Goal: Task Accomplishment & Management: Complete application form

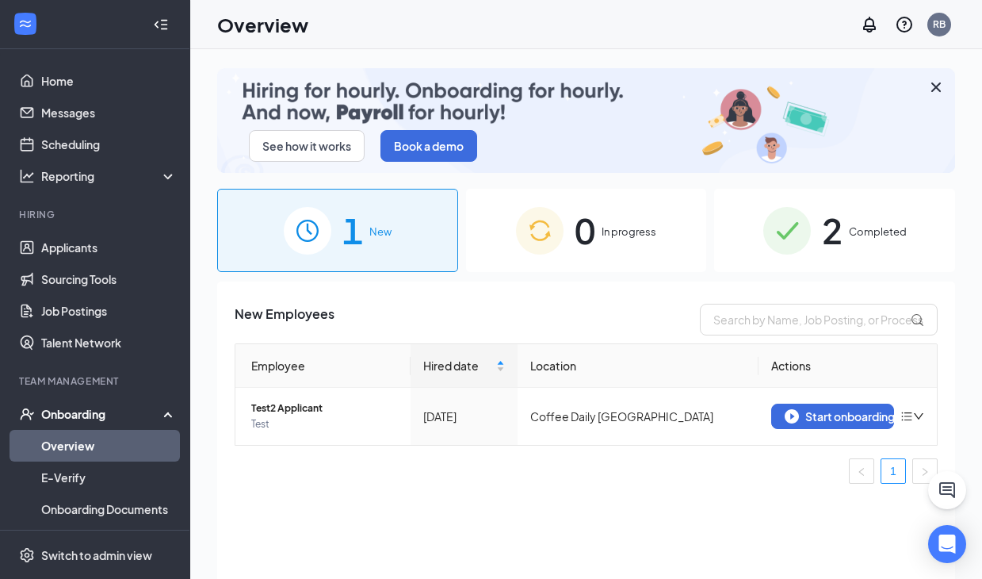
click at [734, 246] on div "2 Completed" at bounding box center [834, 230] width 241 height 83
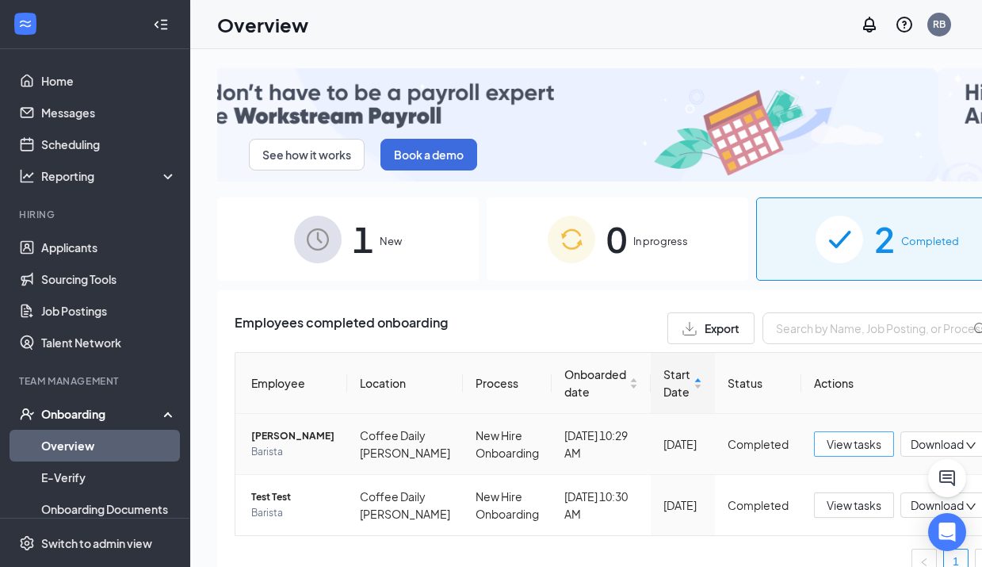
click at [827, 449] on span "View tasks" at bounding box center [854, 443] width 55 height 17
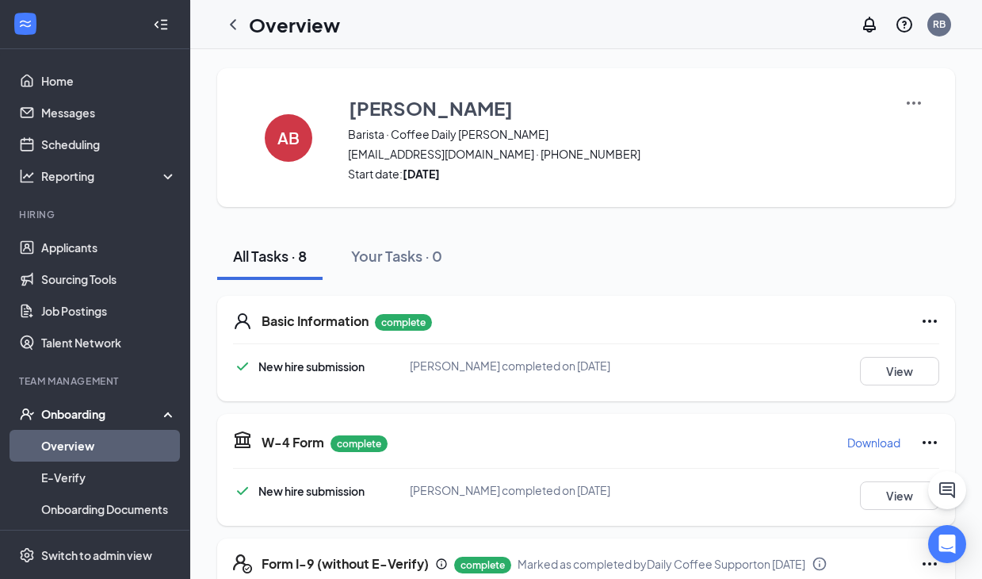
click at [917, 100] on img at bounding box center [914, 103] width 19 height 19
click at [123, 451] on link "Overview" at bounding box center [109, 446] width 136 height 32
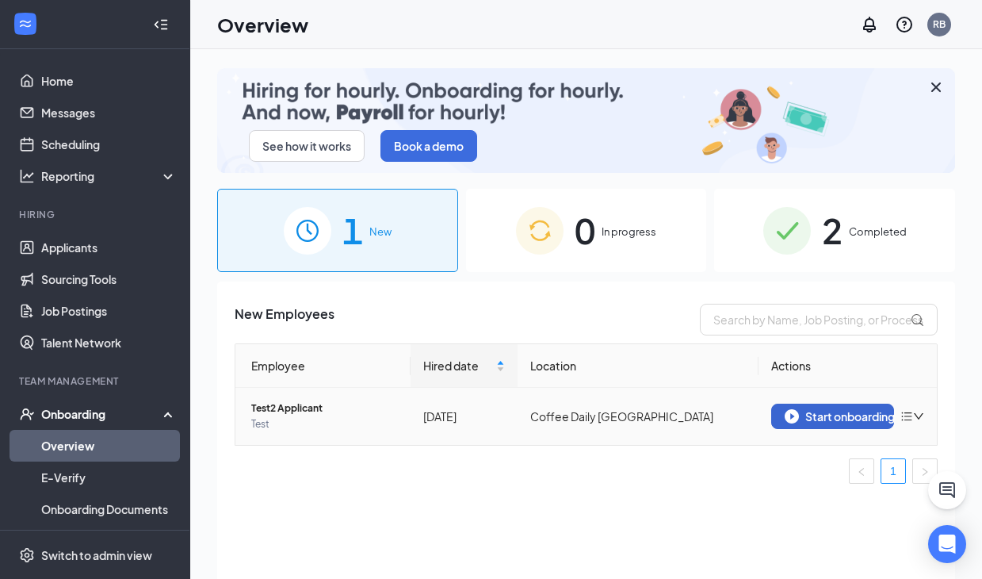
click at [822, 416] on div "Start onboarding" at bounding box center [833, 416] width 96 height 14
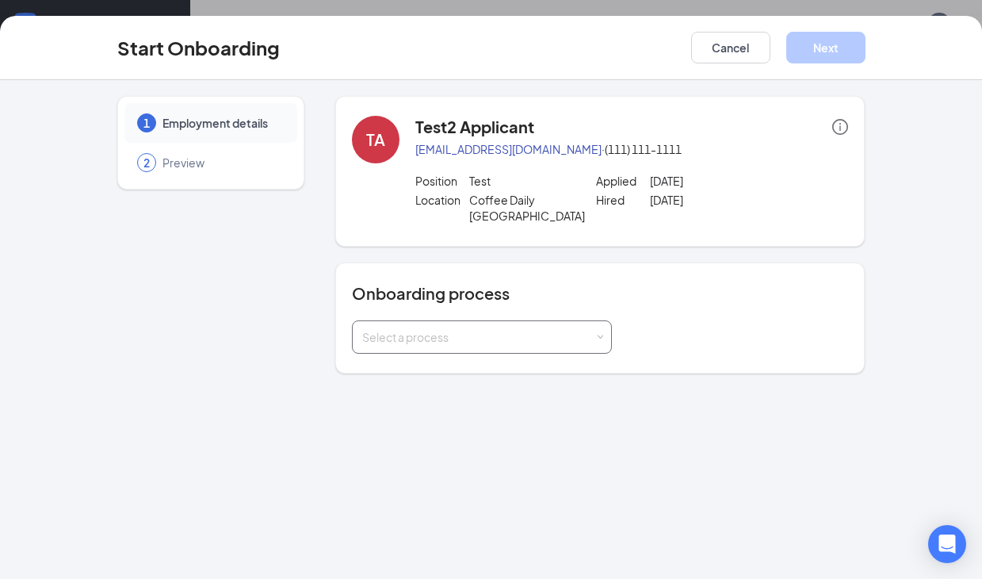
click at [464, 328] on div "Select a process" at bounding box center [481, 337] width 239 height 32
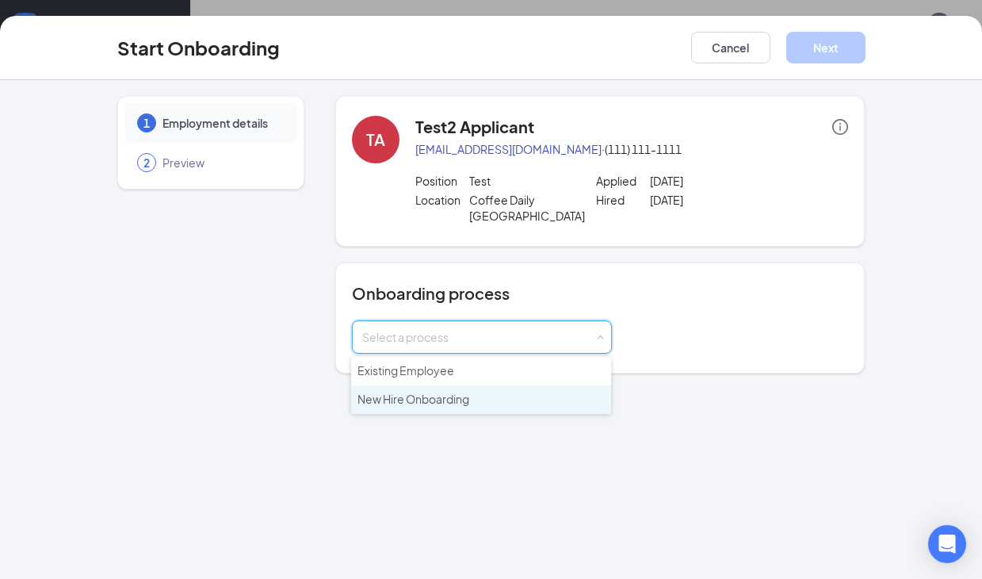
click at [461, 400] on span "New Hire Onboarding" at bounding box center [414, 399] width 112 height 14
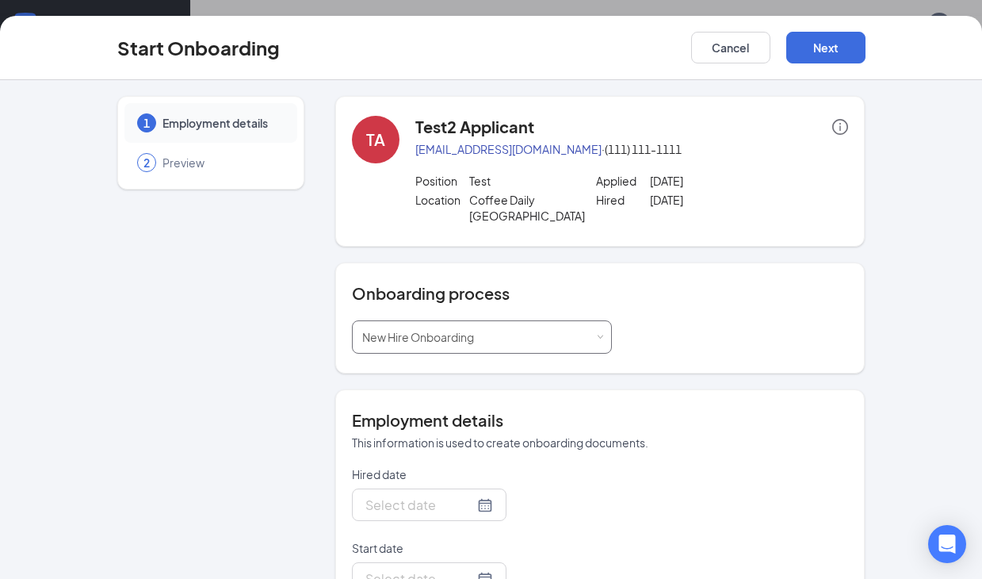
type input "[DATE]"
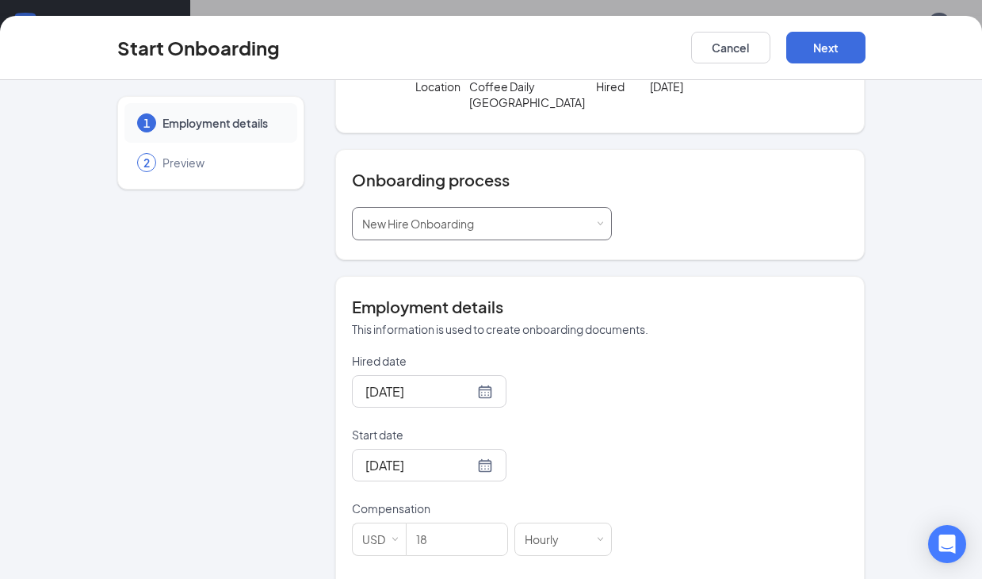
scroll to position [175, 0]
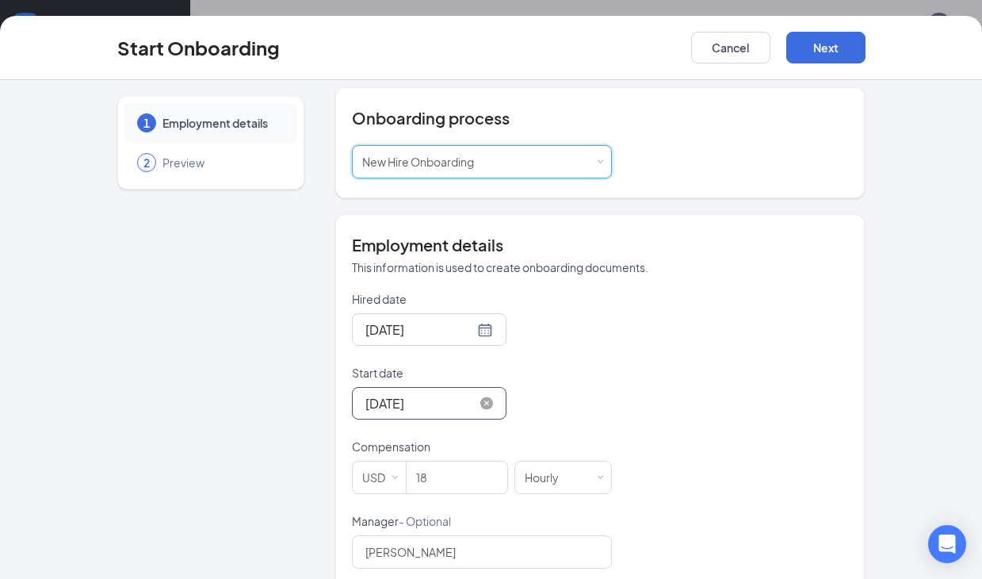
click at [450, 399] on input "[DATE]" at bounding box center [420, 403] width 109 height 20
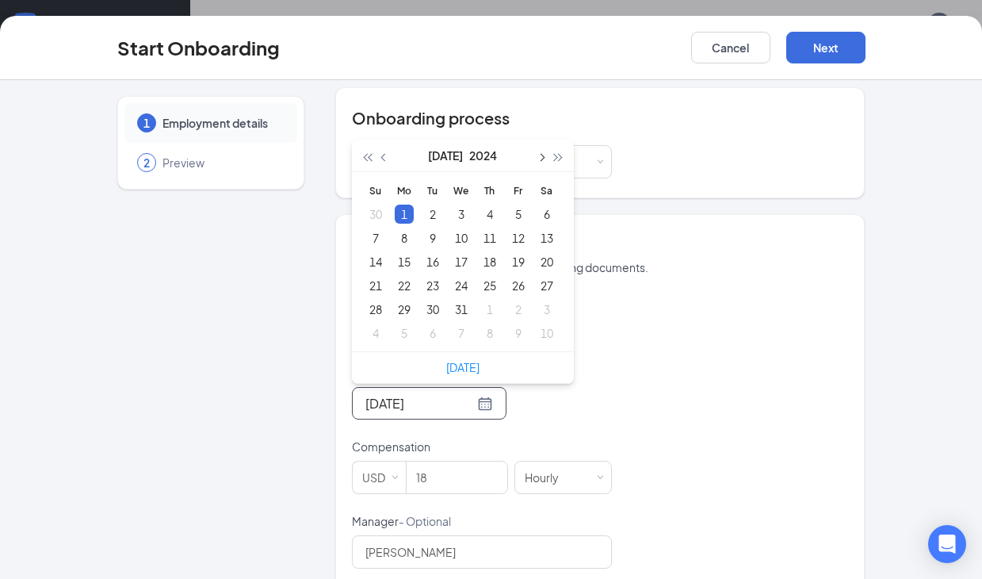
click at [539, 158] on button "button" at bounding box center [540, 156] width 17 height 32
click at [538, 158] on span "button" at bounding box center [541, 158] width 8 height 8
click at [538, 157] on span "button" at bounding box center [541, 158] width 8 height 8
type input "[DATE]"
click at [427, 207] on div "1" at bounding box center [432, 214] width 19 height 19
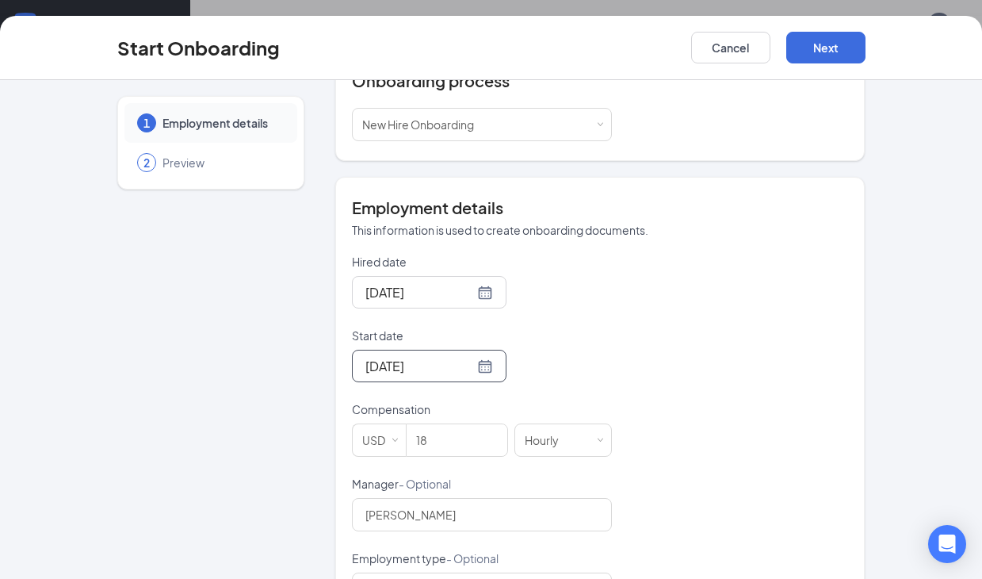
scroll to position [216, 0]
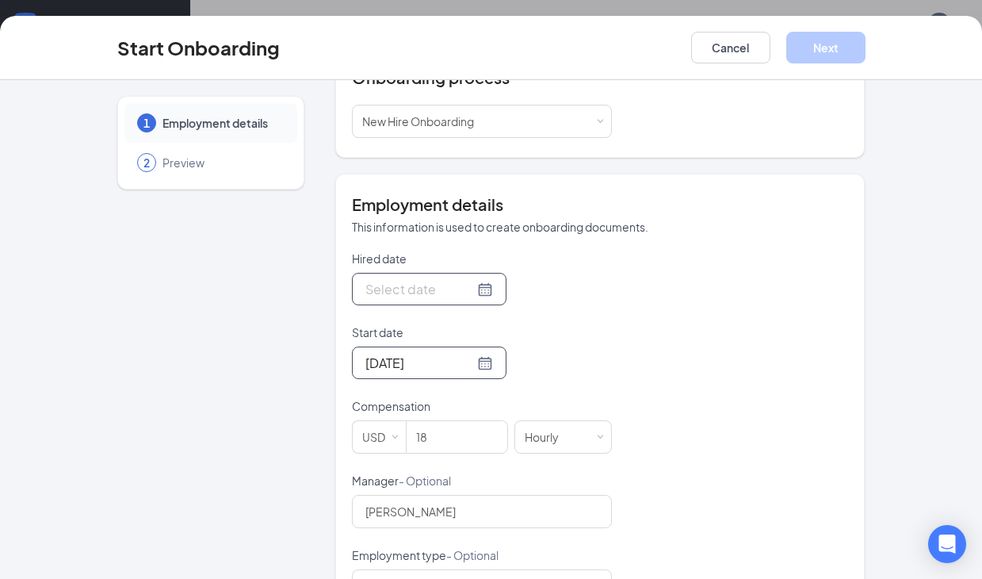
click at [480, 288] on div at bounding box center [430, 289] width 128 height 20
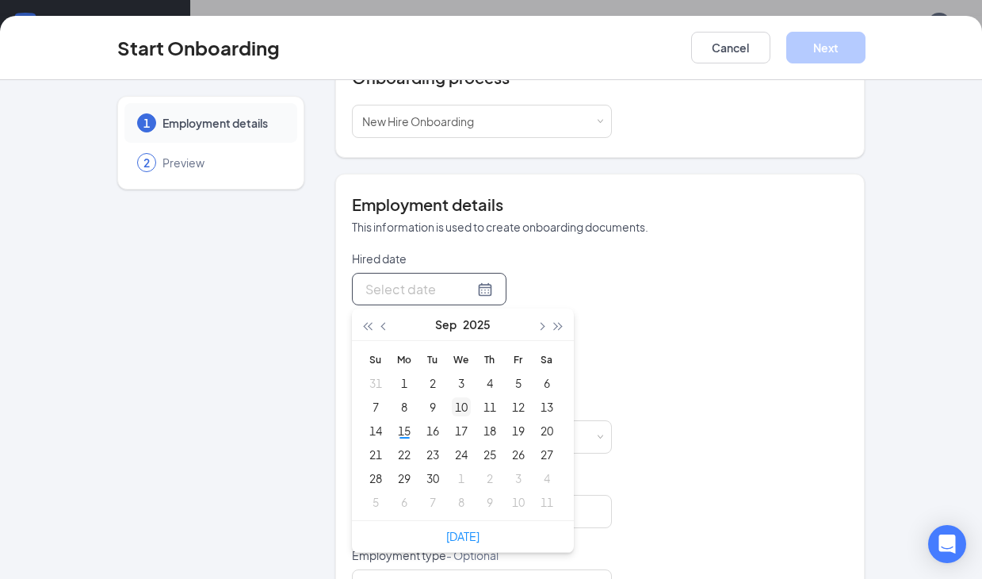
type input "[DATE]"
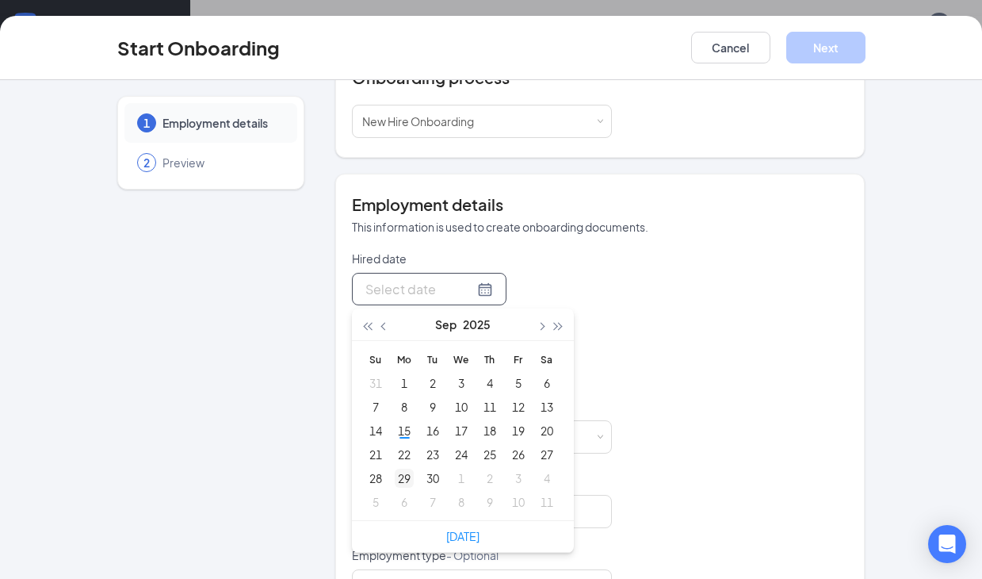
type input "[DATE]"
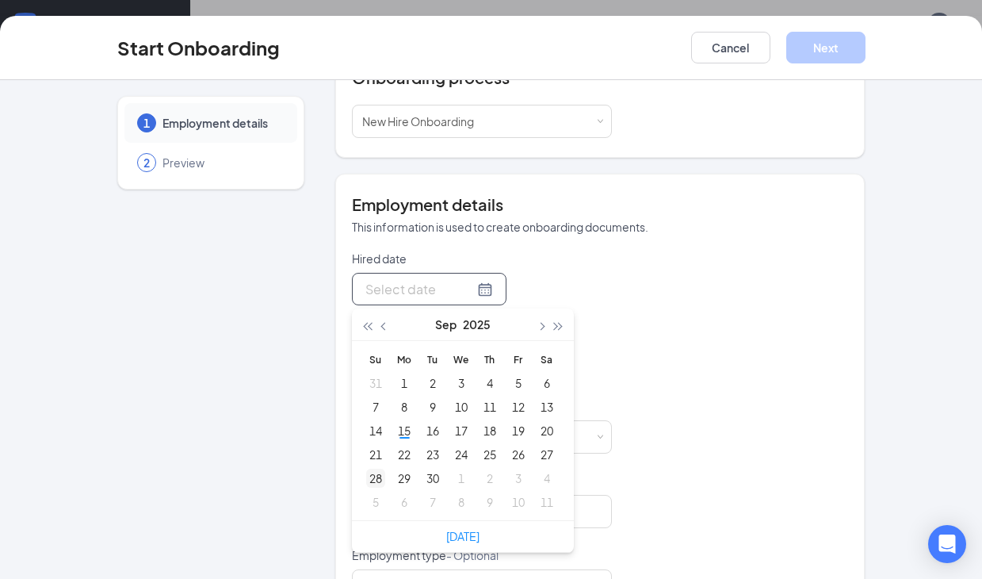
type input "[DATE]"
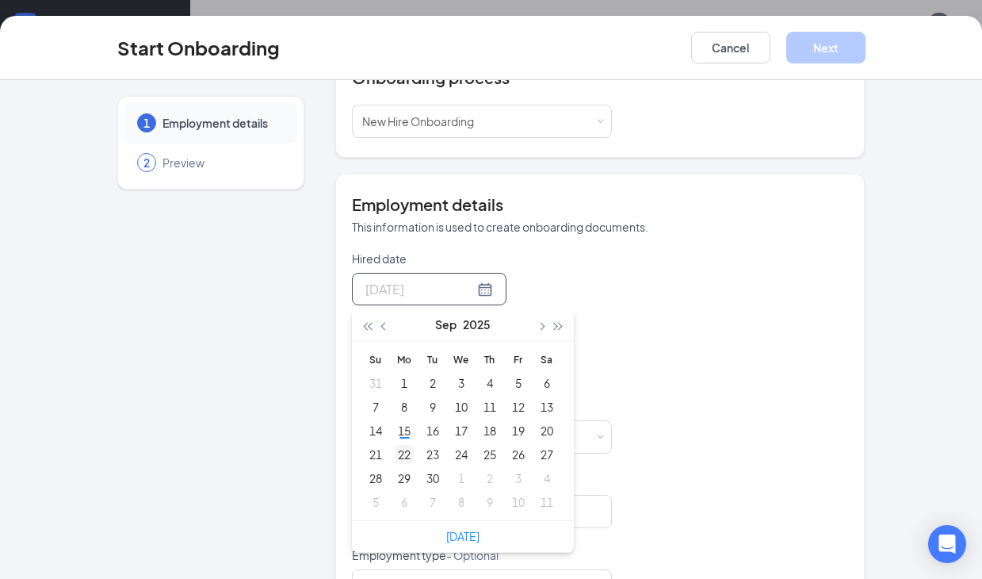
click at [400, 456] on div "22" at bounding box center [404, 454] width 19 height 19
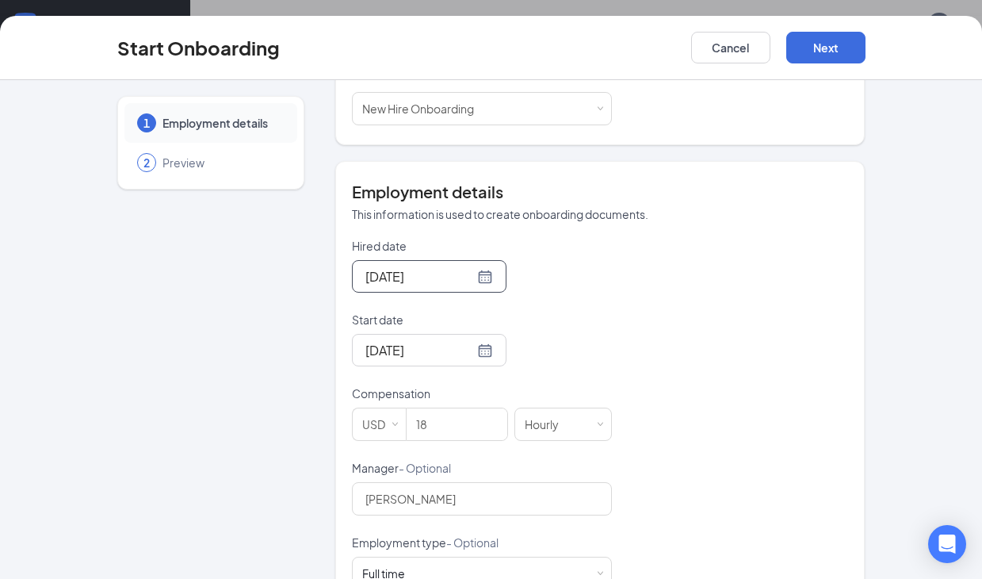
scroll to position [280, 0]
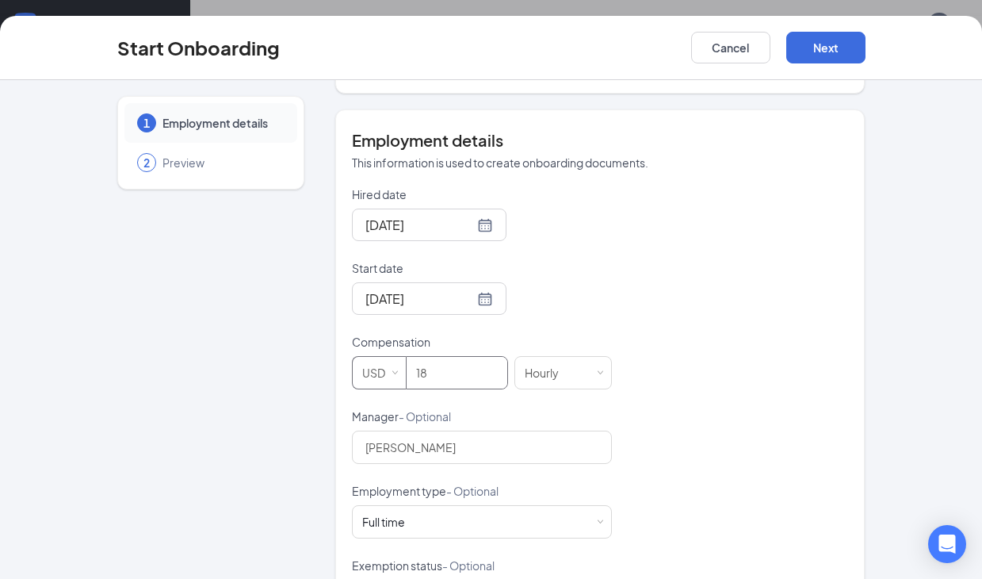
drag, startPoint x: 428, startPoint y: 372, endPoint x: 358, endPoint y: 379, distance: 70.9
click at [358, 379] on span "USD 18" at bounding box center [433, 372] width 163 height 33
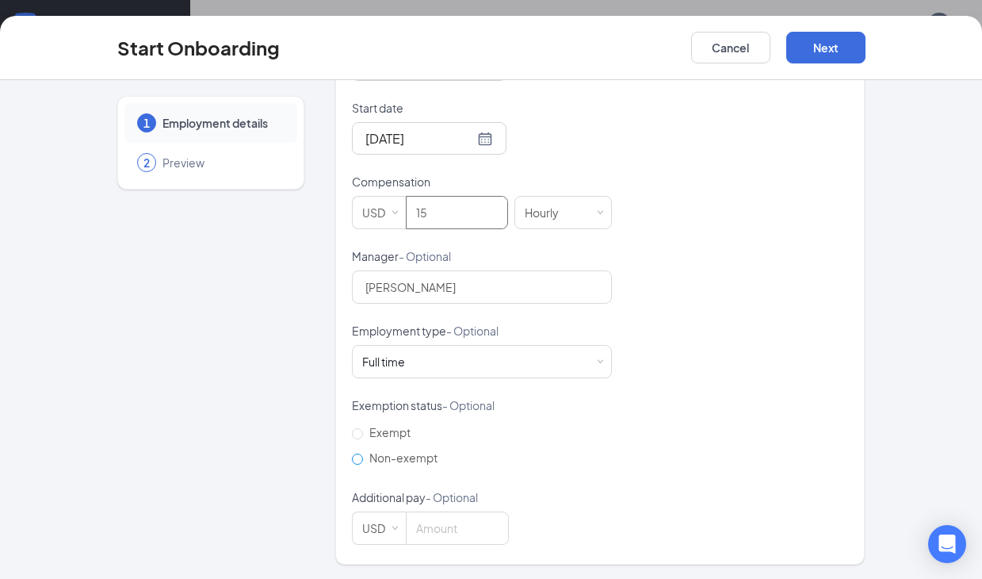
type input "15"
click at [376, 458] on span "Non-exempt" at bounding box center [403, 457] width 81 height 14
click at [363, 458] on input "Non-exempt" at bounding box center [357, 459] width 11 height 11
radio input "true"
click at [836, 48] on button "Next" at bounding box center [826, 48] width 79 height 32
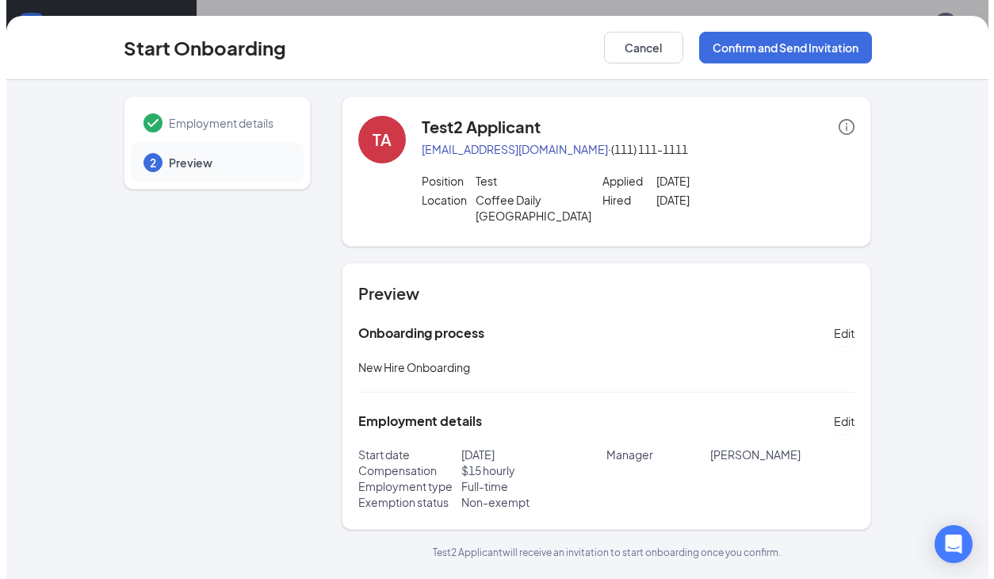
scroll to position [0, 0]
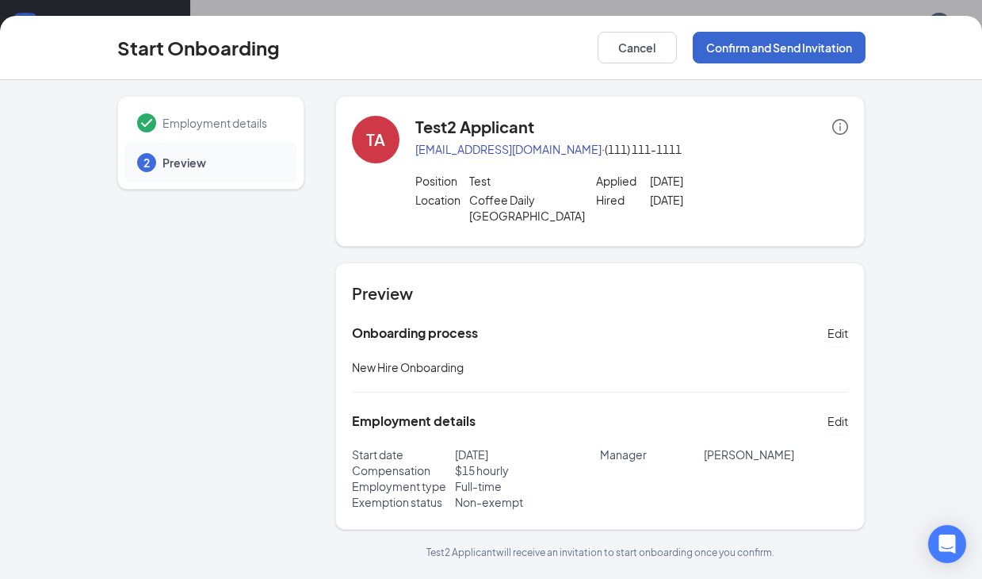
click at [771, 44] on button "Confirm and Send Invitation" at bounding box center [779, 48] width 173 height 32
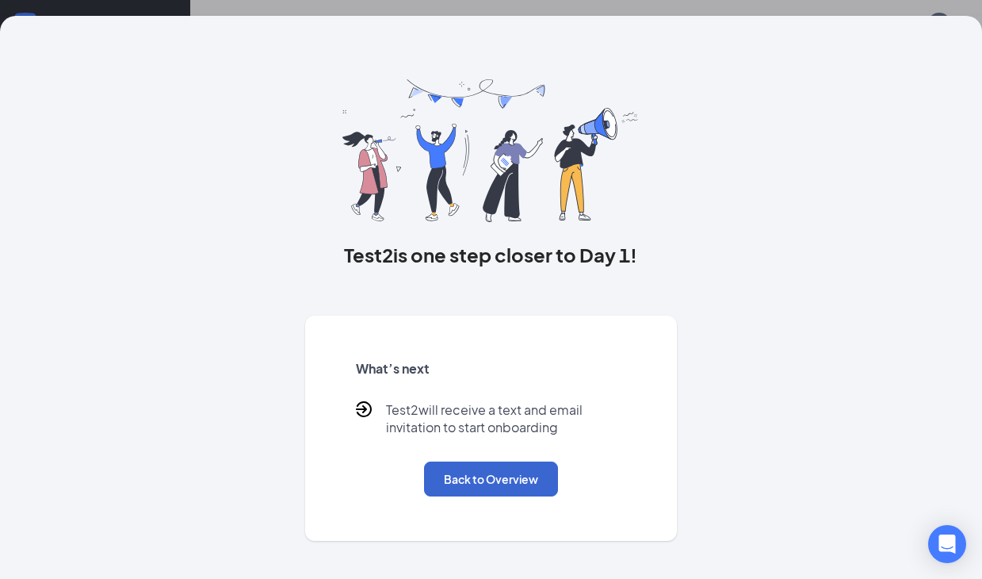
click at [463, 486] on button "Back to Overview" at bounding box center [491, 478] width 134 height 35
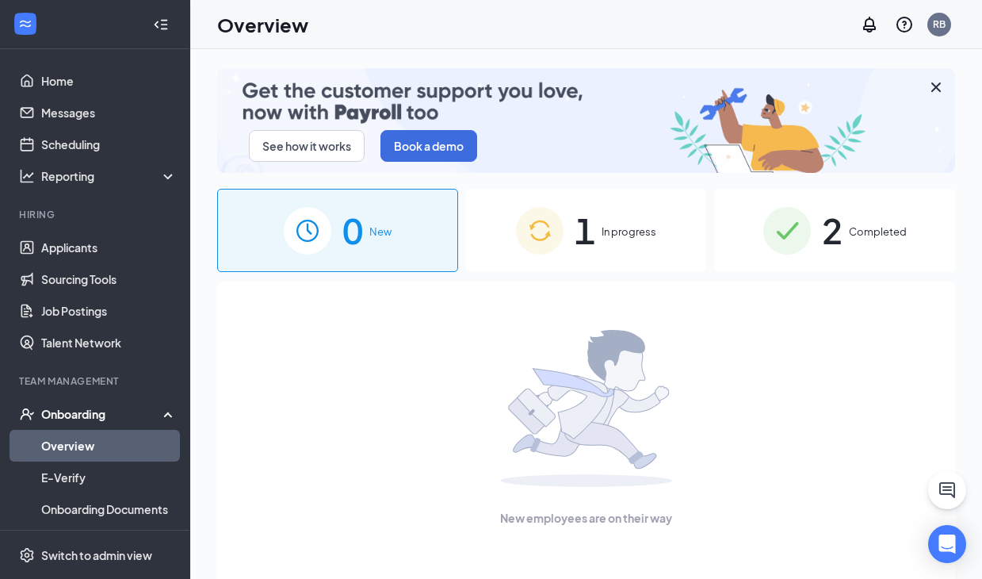
click at [505, 247] on div "1 In progress" at bounding box center [586, 230] width 241 height 83
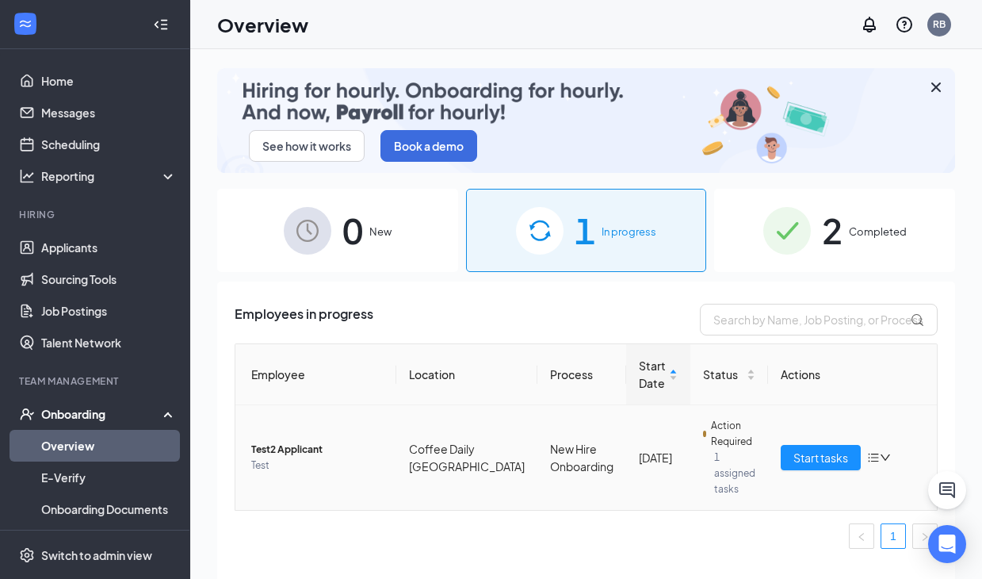
click at [283, 450] on span "Test2 Applicant" at bounding box center [317, 450] width 132 height 16
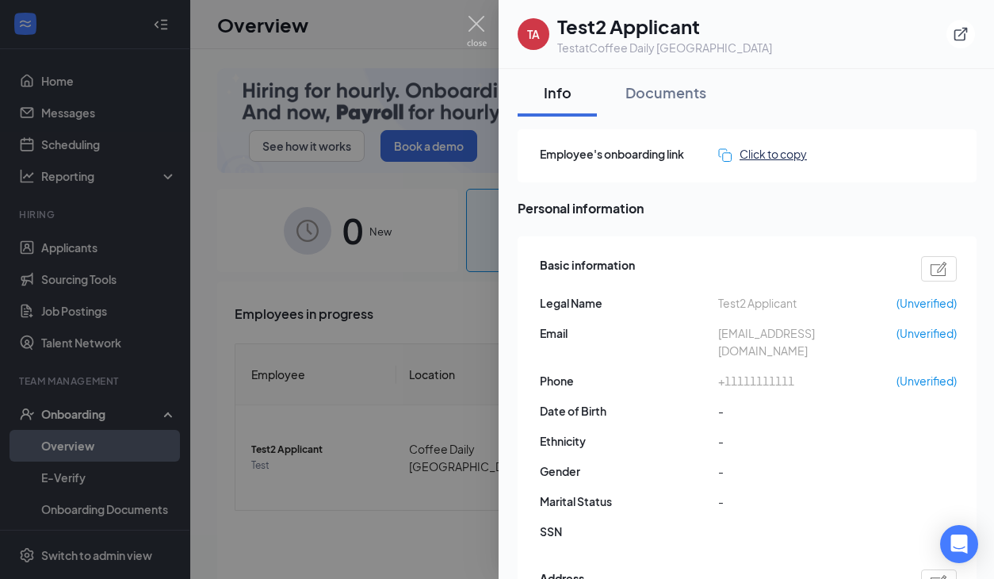
click at [787, 157] on div "Click to copy" at bounding box center [762, 153] width 89 height 17
